Goal: Information Seeking & Learning: Find specific fact

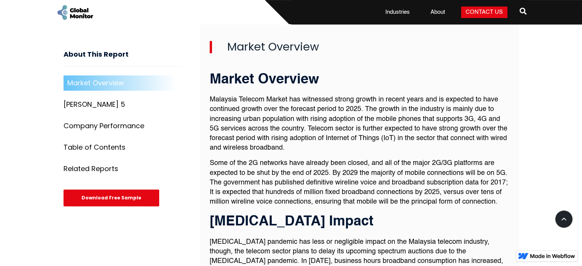
scroll to position [269, 0]
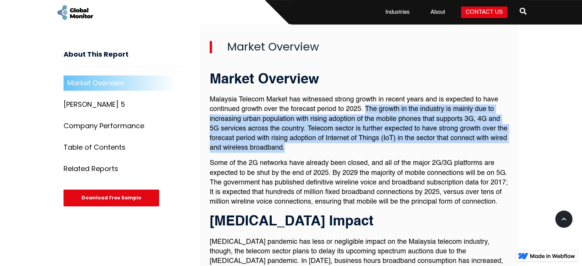
drag, startPoint x: 364, startPoint y: 104, endPoint x: 291, endPoint y: 147, distance: 84.7
click at [291, 147] on p "Malaysia Telecom Market has witnessed strong growth in recent years and is expe…" at bounding box center [359, 124] width 299 height 58
copy p "The growth in the industry is mainly due to increasing urban population with ri…"
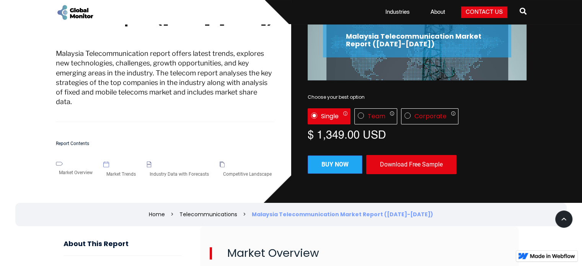
scroll to position [0, 0]
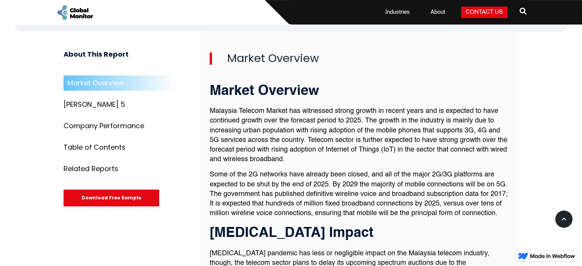
scroll to position [306, 0]
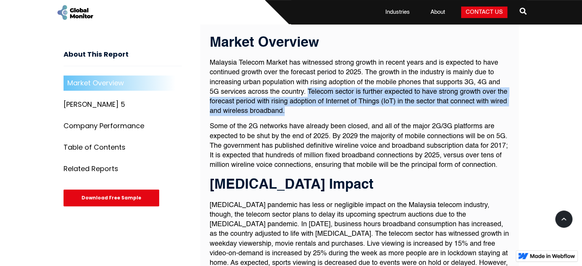
drag, startPoint x: 307, startPoint y: 90, endPoint x: 360, endPoint y: 109, distance: 55.7
click at [360, 109] on p "Malaysia Telecom Market has witnessed strong growth in recent years and is expe…" at bounding box center [359, 87] width 299 height 58
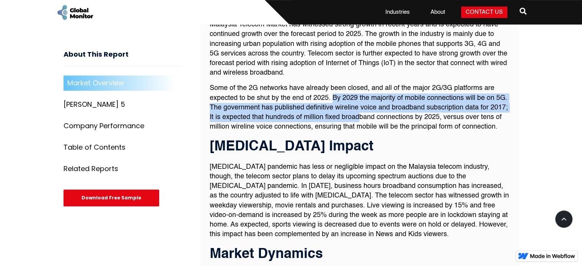
drag, startPoint x: 332, startPoint y: 98, endPoint x: 358, endPoint y: 114, distance: 30.6
click at [358, 114] on p "Some of the 2G networks have already been closed, and all of the major 2G/3G pl…" at bounding box center [359, 107] width 299 height 48
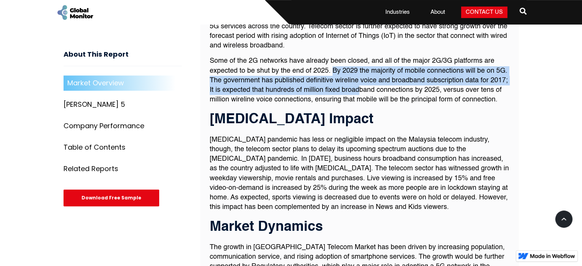
scroll to position [268, 0]
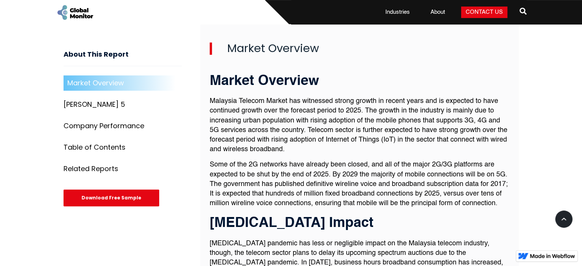
click at [344, 145] on p "Malaysia Telecom Market has witnessed strong growth in recent years and is expe…" at bounding box center [359, 125] width 299 height 58
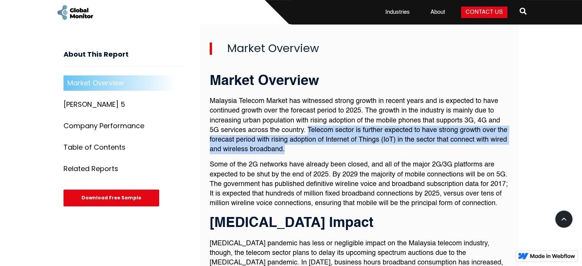
drag, startPoint x: 308, startPoint y: 128, endPoint x: 317, endPoint y: 151, distance: 24.6
click at [317, 151] on p "Malaysia Telecom Market has witnessed strong growth in recent years and is expe…" at bounding box center [359, 125] width 299 height 58
copy p "Telecom sector is further expected to have strong growth over the forecast peri…"
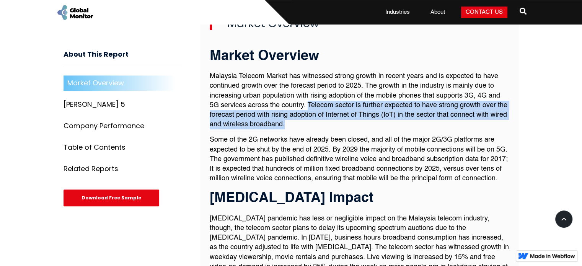
scroll to position [306, 0]
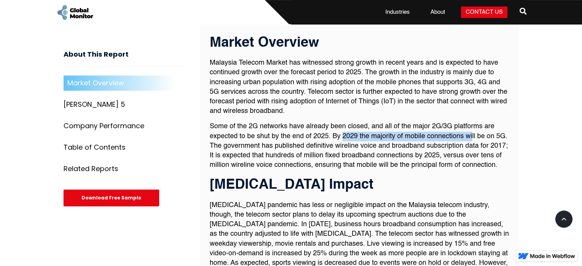
drag, startPoint x: 342, startPoint y: 135, endPoint x: 471, endPoint y: 134, distance: 129.3
click at [471, 134] on p "Some of the 2G networks have already been closed, and all of the major 2G/3G pl…" at bounding box center [359, 146] width 299 height 48
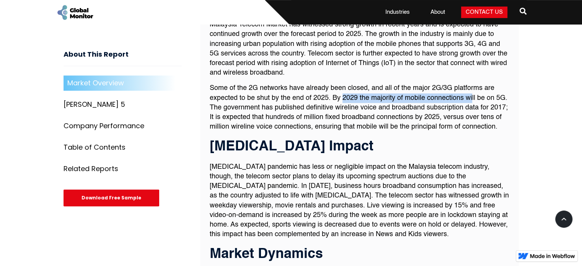
scroll to position [344, 0]
click at [355, 100] on p "Some of the 2G networks have already been closed, and all of the major 2G/3G pl…" at bounding box center [359, 107] width 299 height 48
drag, startPoint x: 341, startPoint y: 96, endPoint x: 505, endPoint y: 96, distance: 163.3
click at [505, 96] on p "Some of the 2G networks have already been closed, and all of the major 2G/3G pl…" at bounding box center [359, 107] width 299 height 48
copy p "2029 the majority of mobile connections will be on 5G"
